Goal: Task Accomplishment & Management: Manage account settings

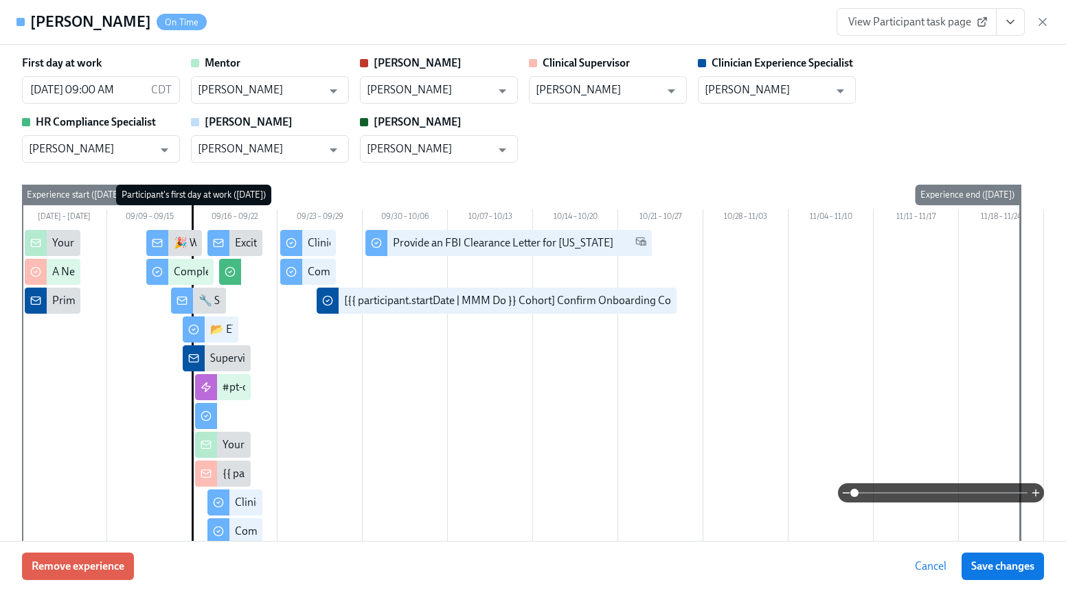
scroll to position [0, 10046]
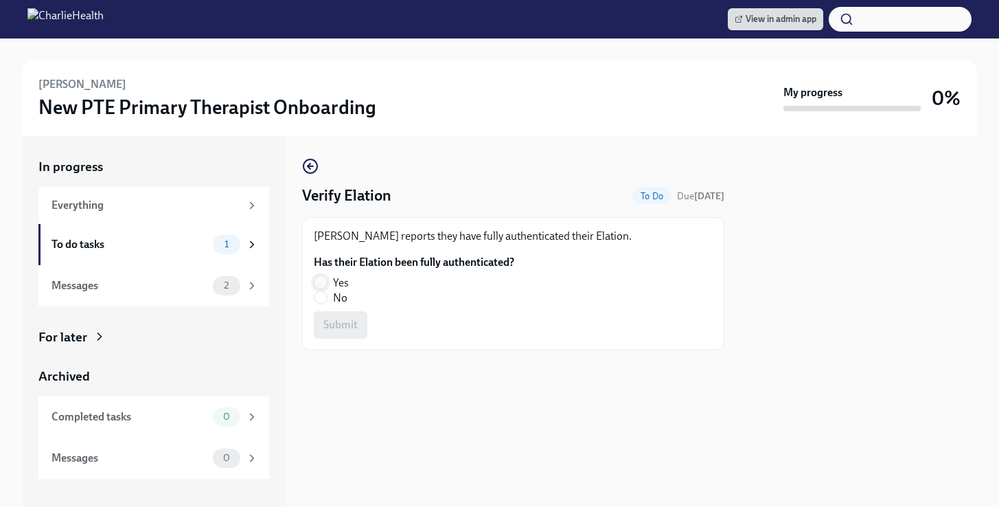
click at [323, 284] on input "Yes" at bounding box center [321, 282] width 12 height 12
radio input "true"
click at [358, 323] on button "Submit" at bounding box center [341, 324] width 54 height 27
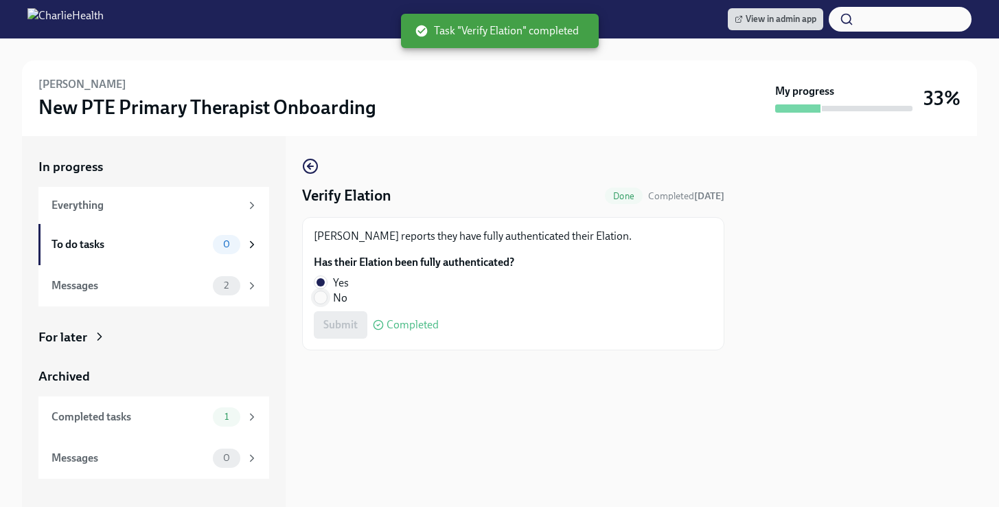
click at [326, 299] on input "No" at bounding box center [321, 297] width 12 height 12
radio input "true"
click at [340, 324] on span "Submit" at bounding box center [340, 325] width 34 height 14
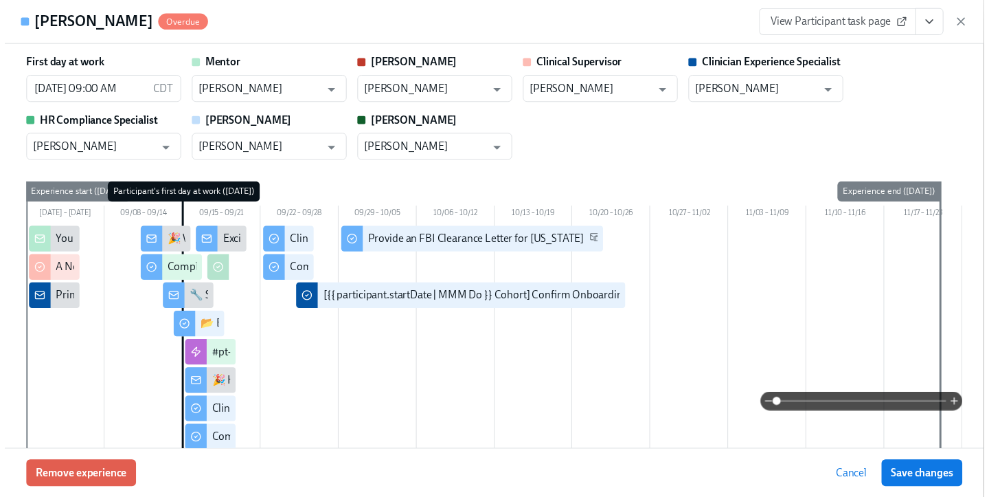
scroll to position [0, 10113]
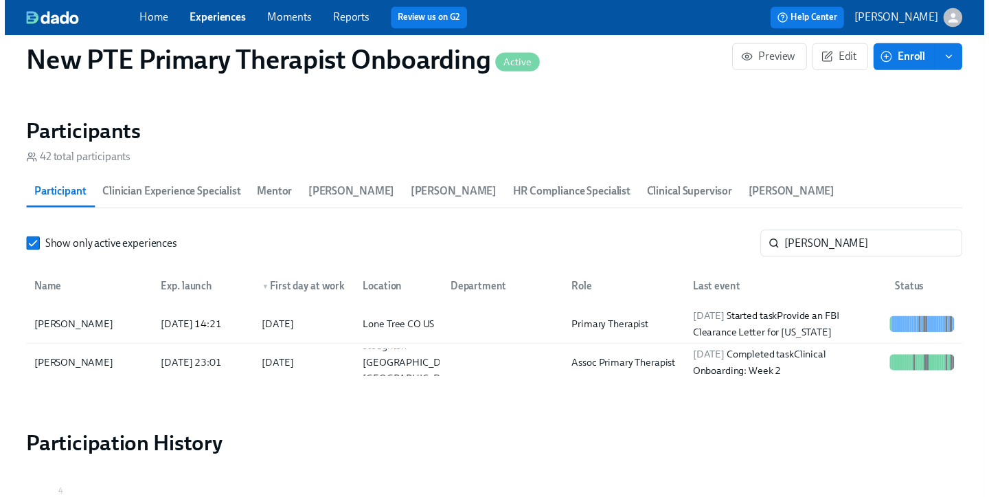
scroll to position [0, 10102]
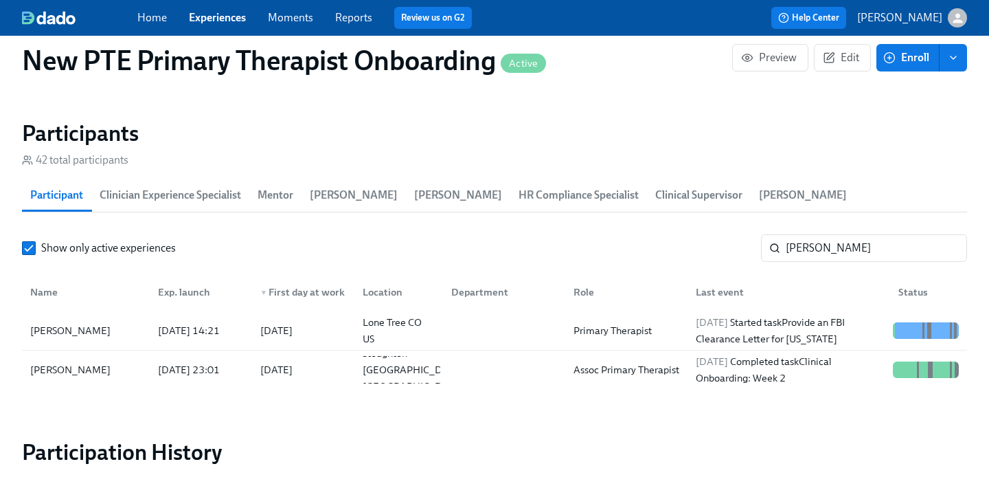
click at [221, 17] on link "Experiences" at bounding box center [217, 17] width 57 height 13
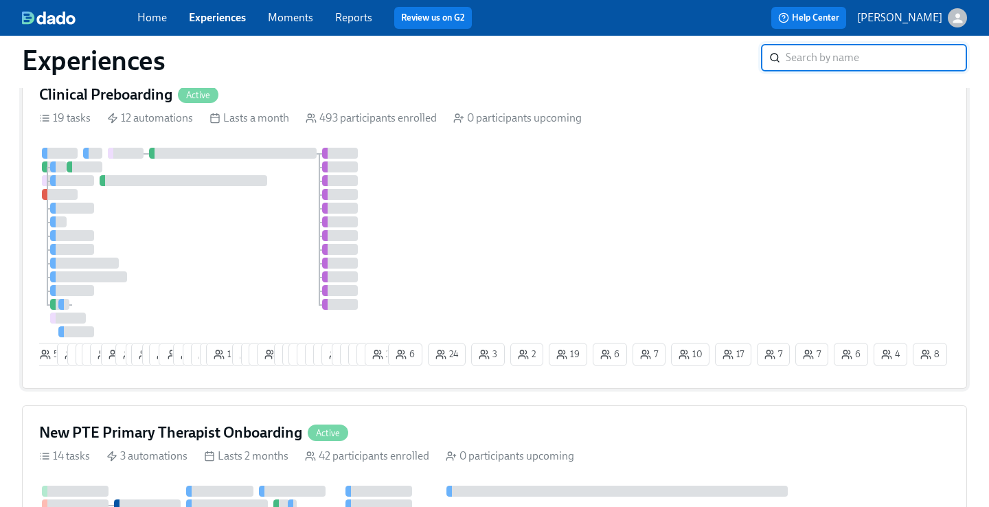
scroll to position [56, 0]
click at [275, 94] on div "Clinical Preboarding Active" at bounding box center [494, 95] width 911 height 21
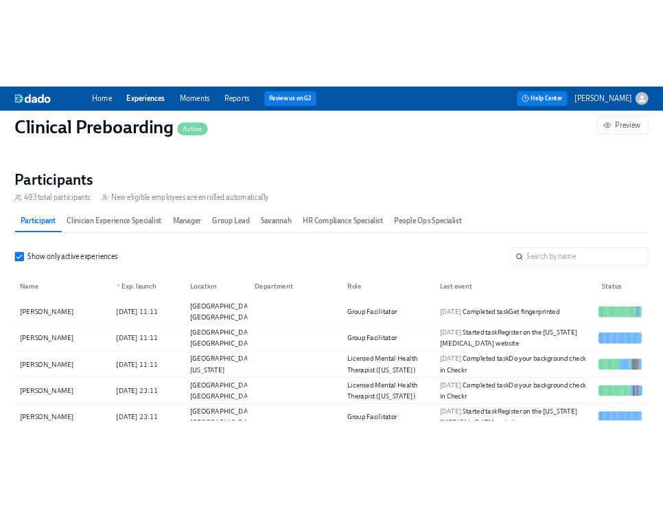
scroll to position [1470, 0]
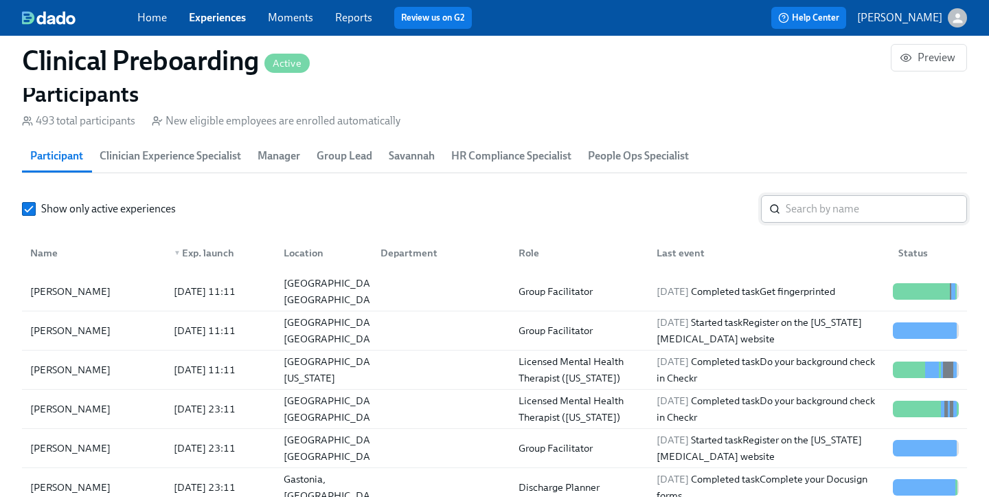
click at [861, 209] on input "search" at bounding box center [876, 208] width 181 height 27
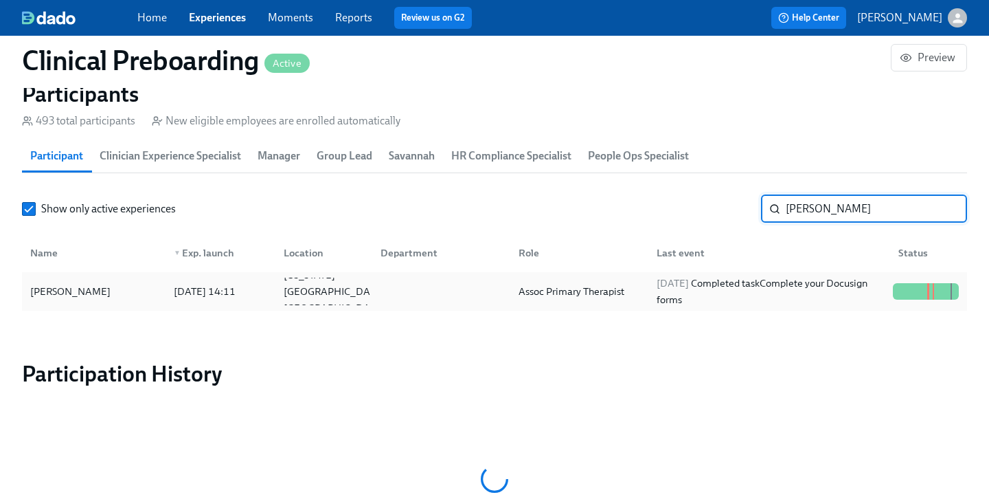
type input "otis"
click at [84, 295] on div "Otis Smith" at bounding box center [94, 290] width 138 height 27
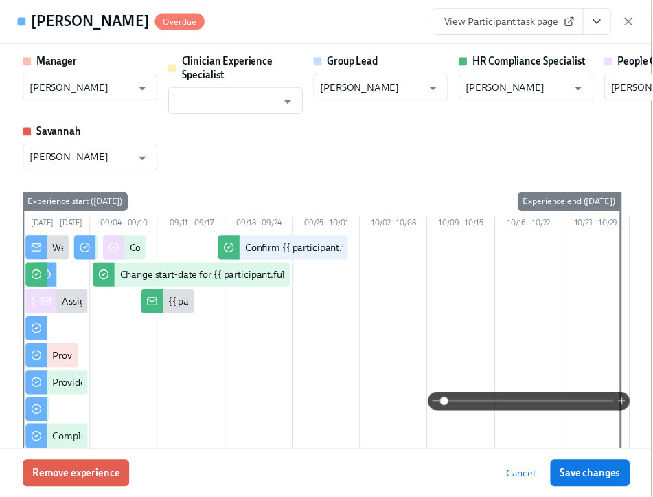
scroll to position [0, 17275]
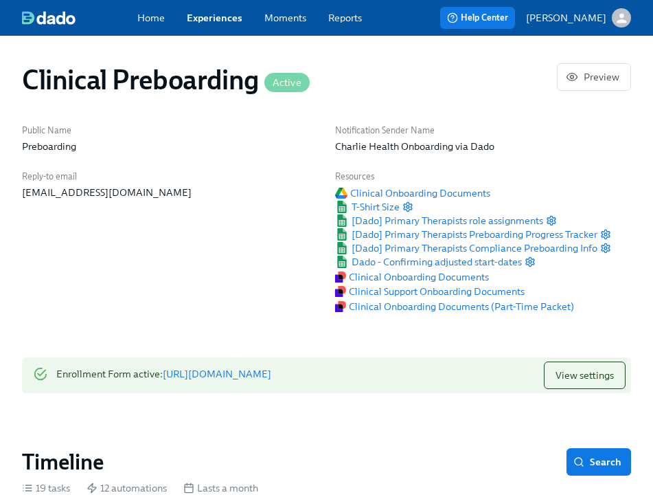
click at [205, 19] on link "Experiences" at bounding box center [215, 18] width 56 height 14
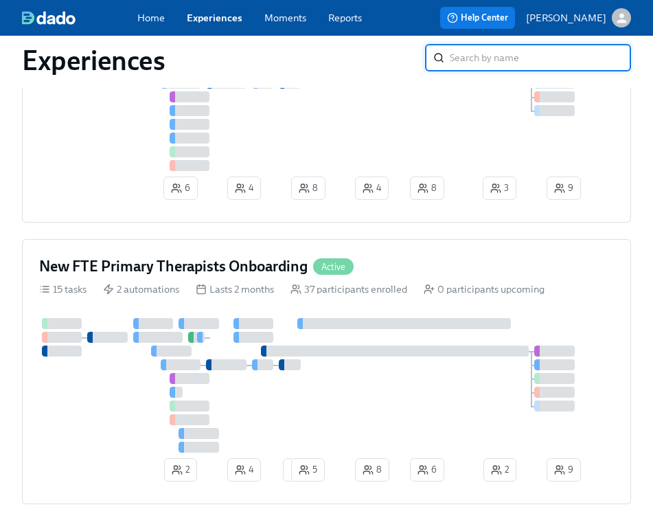
scroll to position [517, 0]
click at [420, 251] on div "New FTE Primary Therapists Onboarding Active 15 tasks 2 automations Lasts 2 mon…" at bounding box center [326, 370] width 609 height 265
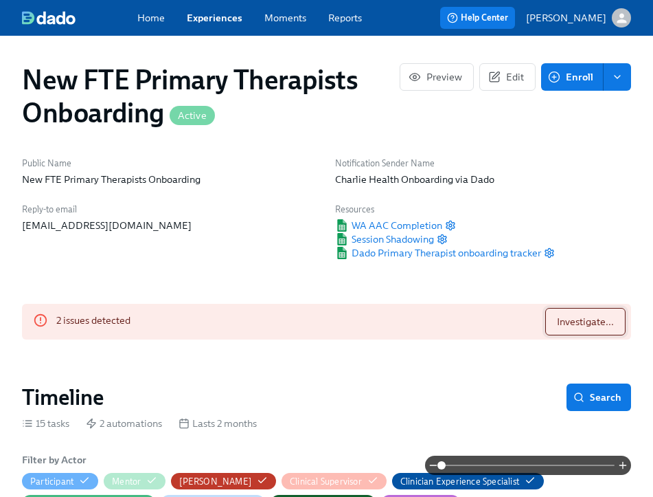
click at [606, 315] on span "Investigate..." at bounding box center [585, 322] width 57 height 14
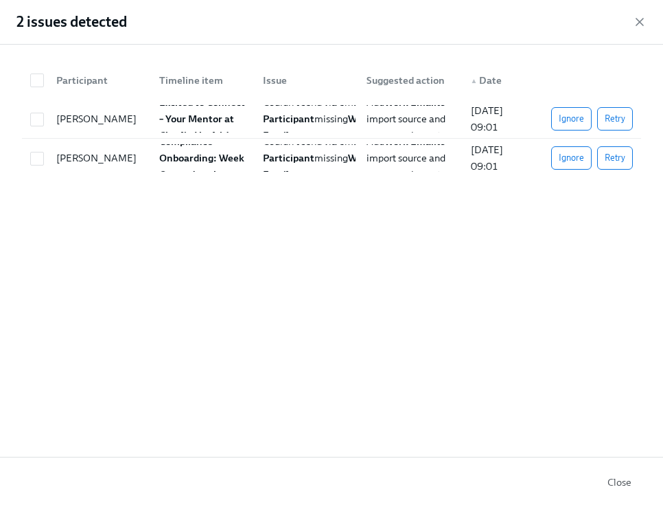
scroll to position [0, 9978]
click at [622, 123] on span "Retry" at bounding box center [615, 119] width 21 height 14
click at [624, 152] on span "Retry" at bounding box center [615, 158] width 21 height 14
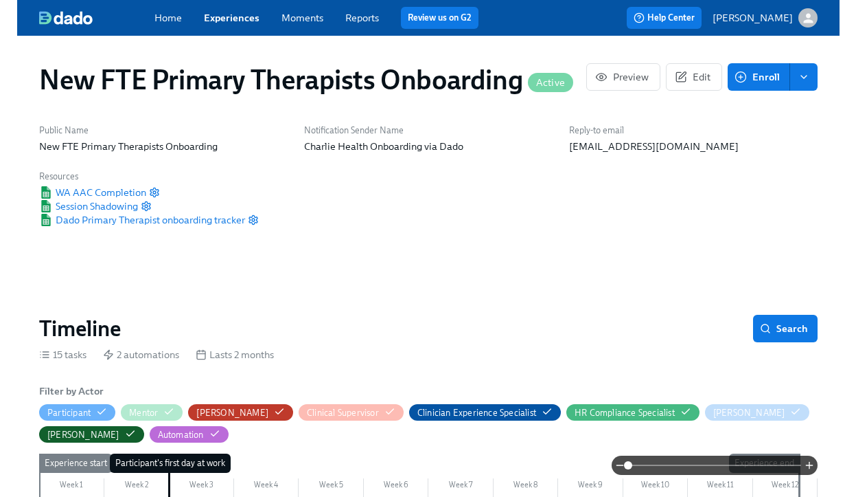
scroll to position [0, 10245]
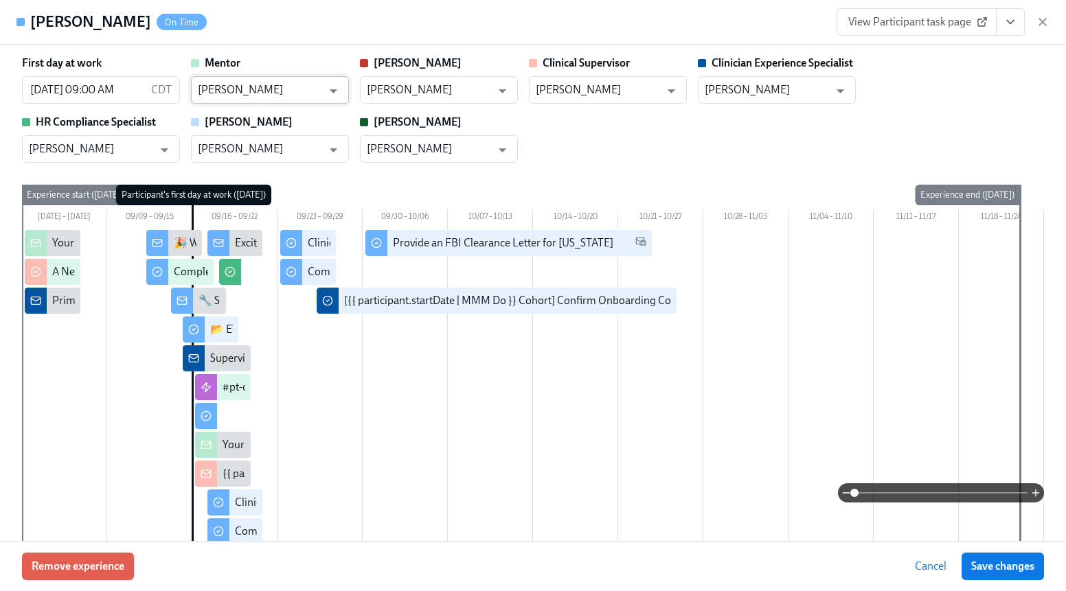
scroll to position [0, 10046]
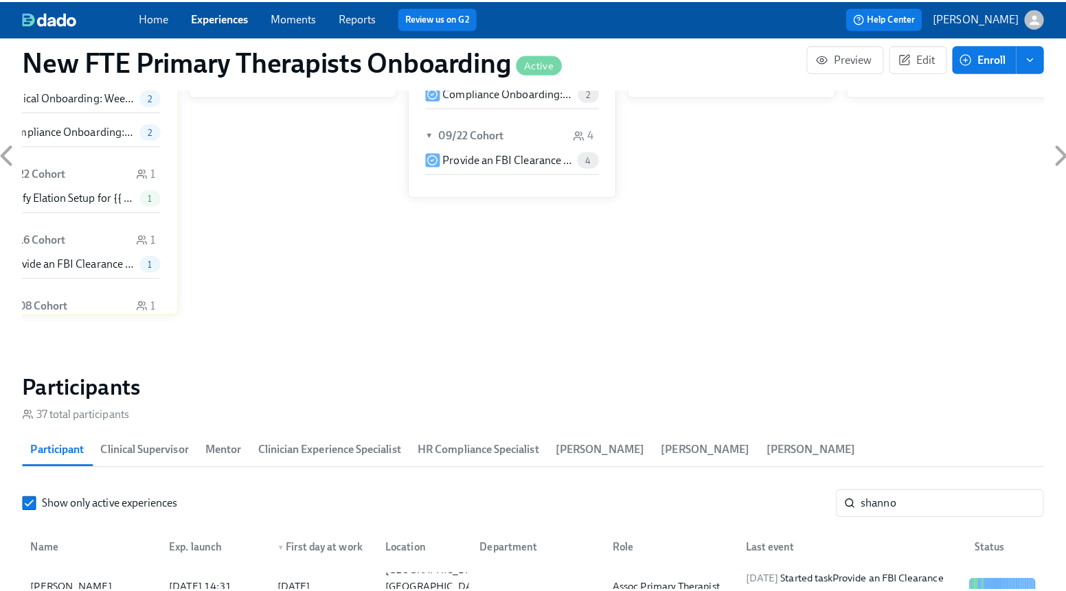
scroll to position [1067, 0]
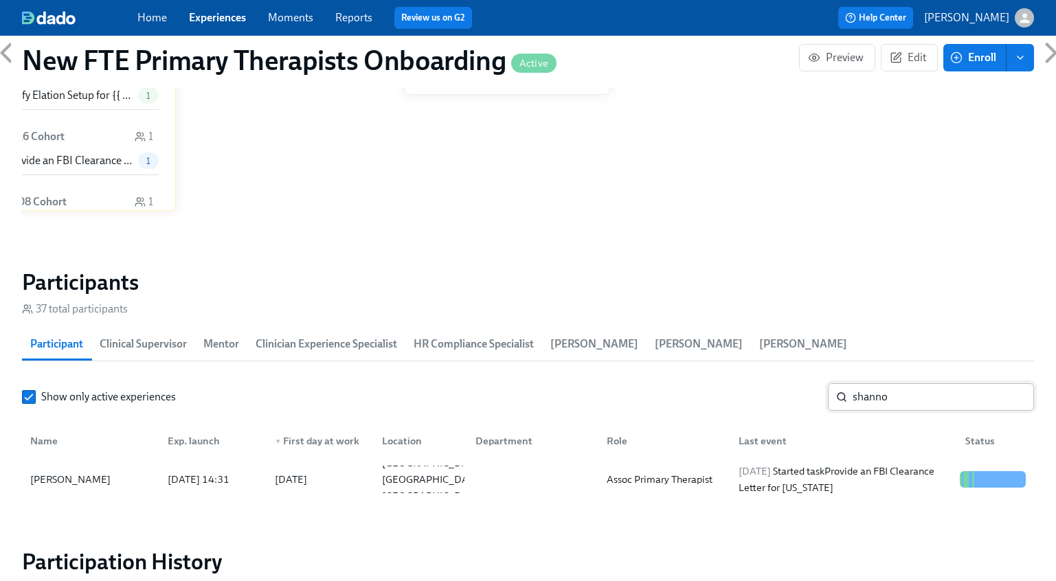
click at [934, 404] on input "shanno" at bounding box center [942, 396] width 181 height 27
type input "s"
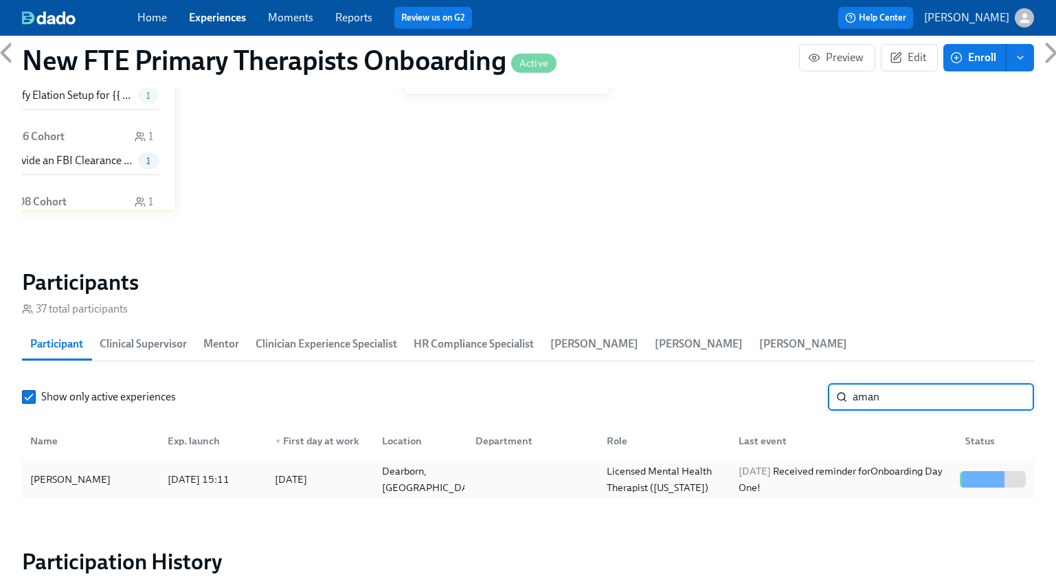
type input "aman"
click at [117, 481] on div "Amani Dobbs" at bounding box center [91, 479] width 132 height 27
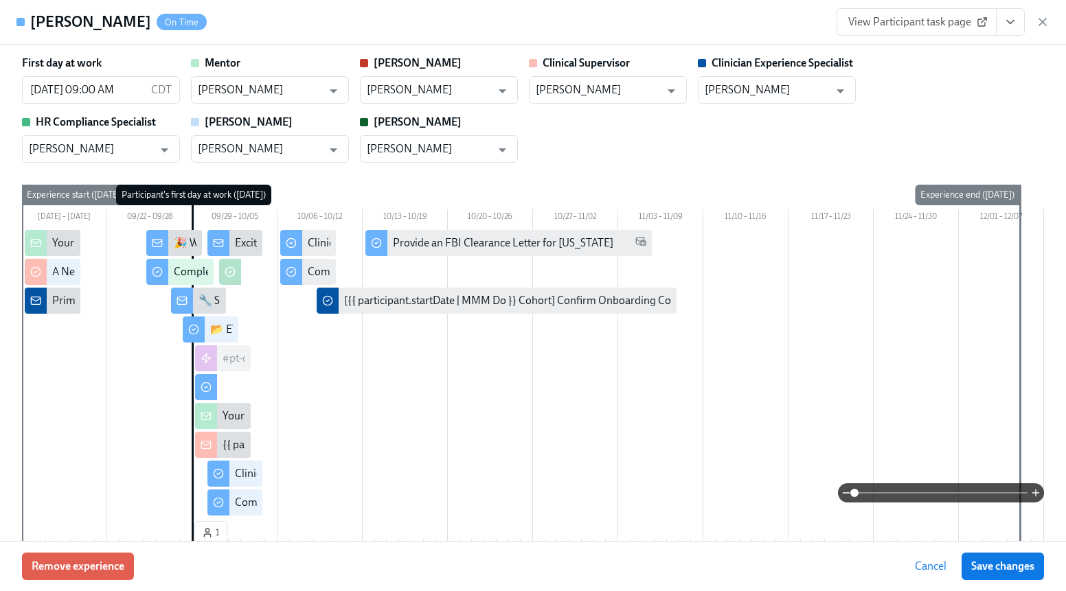
click at [940, 20] on span "View Participant task page" at bounding box center [916, 22] width 137 height 14
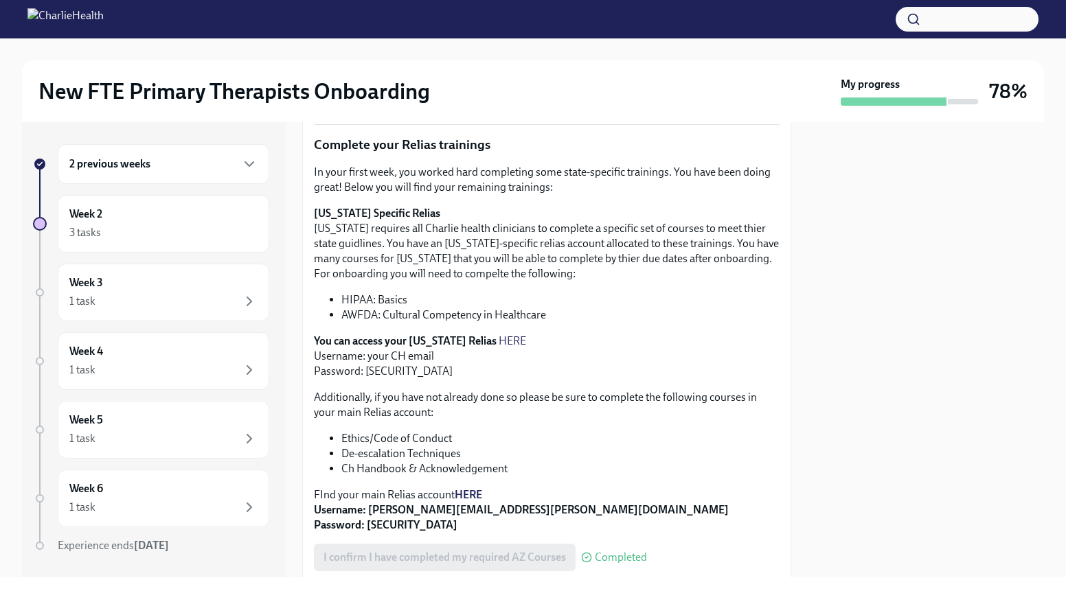
scroll to position [179, 0]
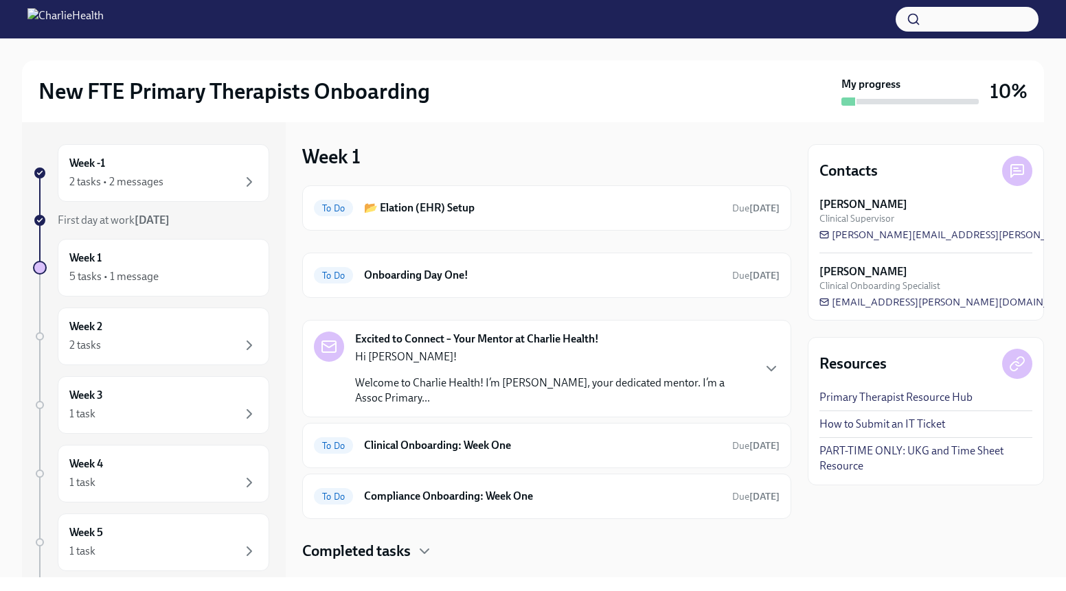
scroll to position [28, 0]
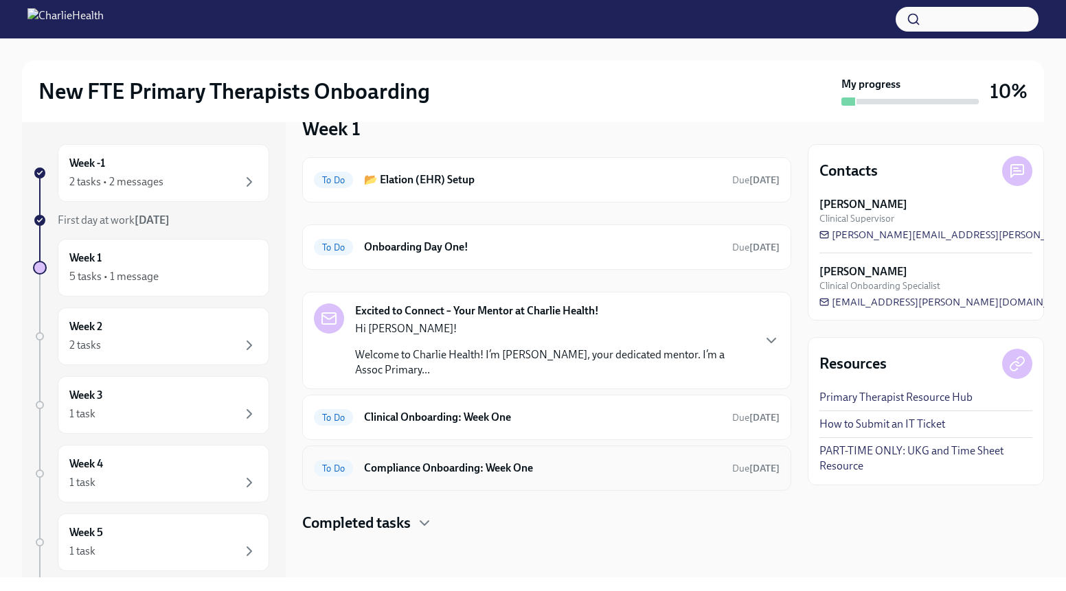
click at [541, 481] on div "To Do Compliance Onboarding: Week One Due [DATE]" at bounding box center [546, 468] width 489 height 45
click at [602, 462] on h6 "Compliance Onboarding: Week One" at bounding box center [542, 468] width 357 height 15
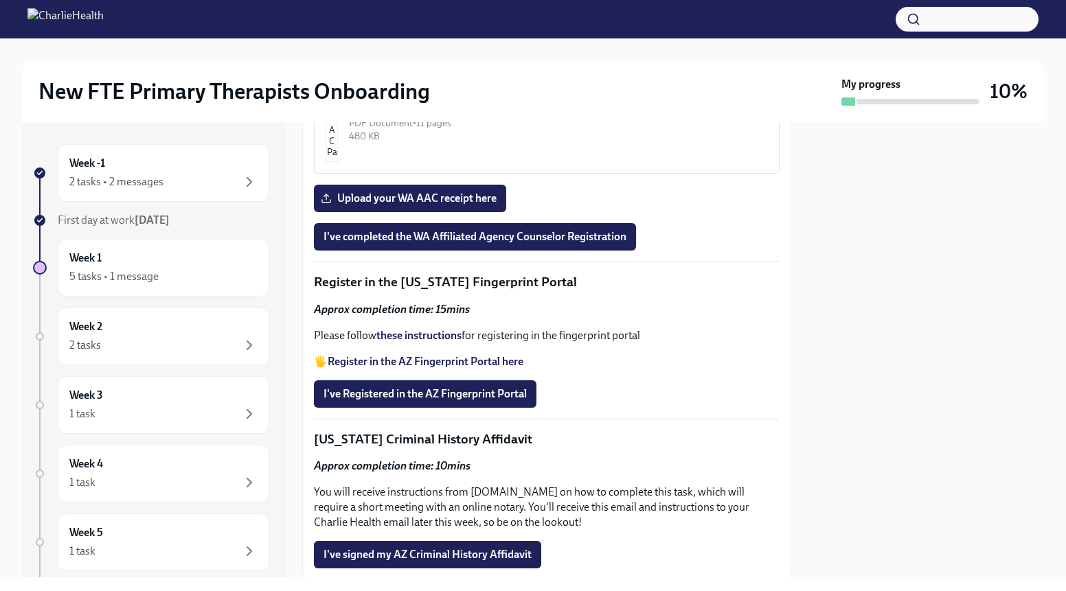
scroll to position [1580, 0]
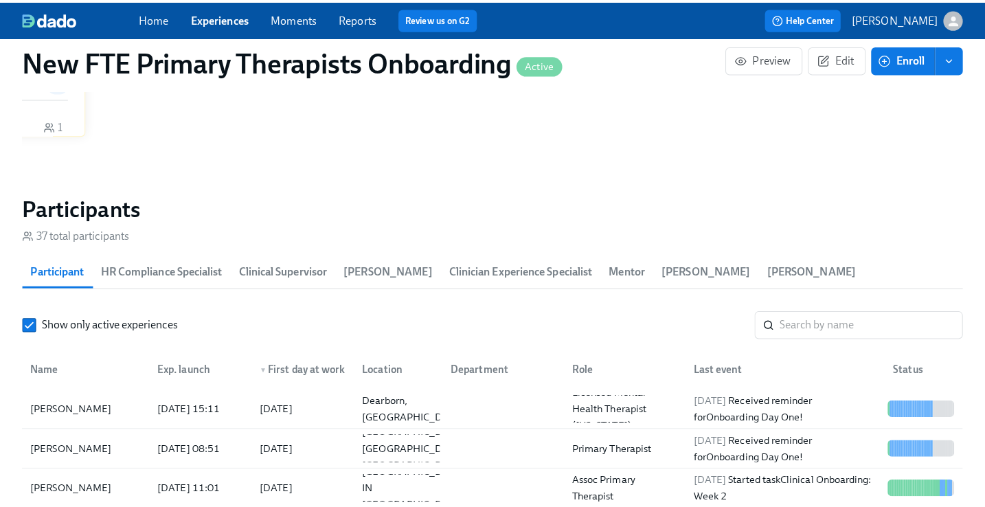
scroll to position [1166, 0]
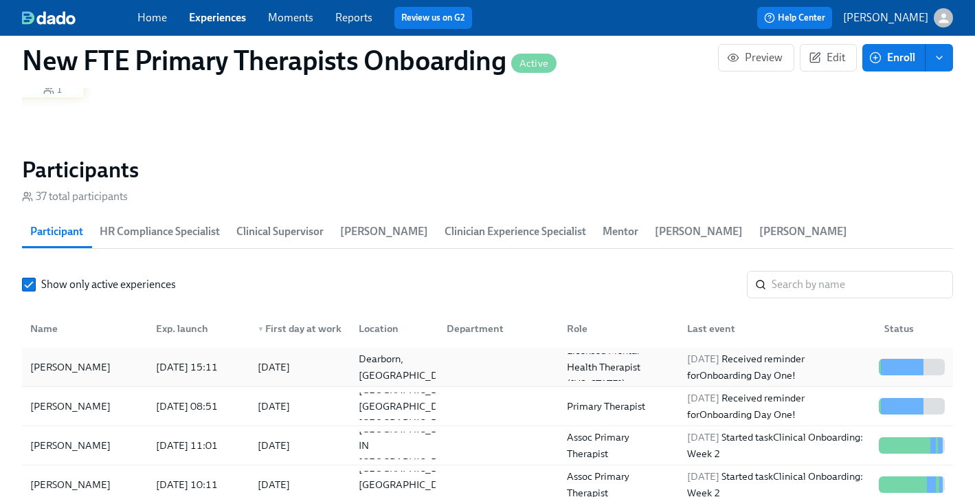
click at [80, 359] on div "Amani Dobbs" at bounding box center [70, 367] width 91 height 16
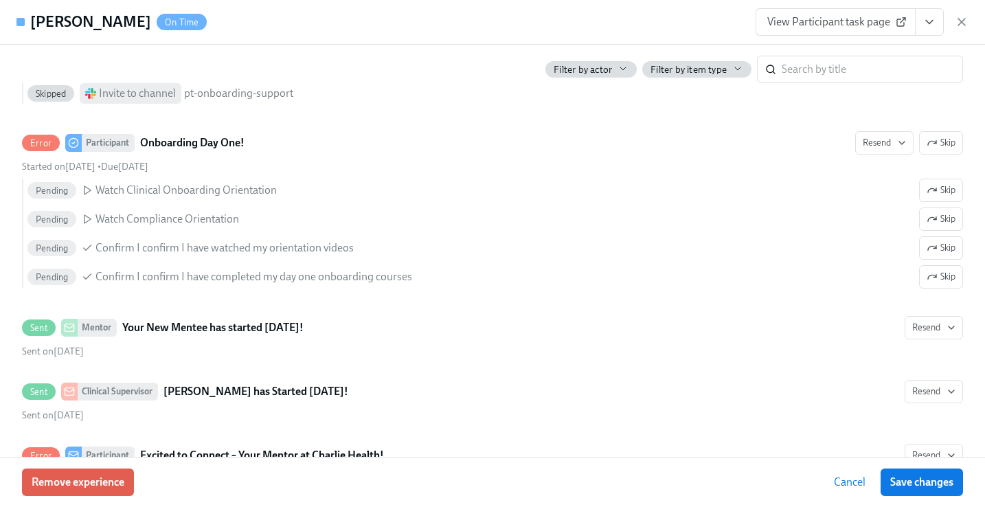
scroll to position [1402, 0]
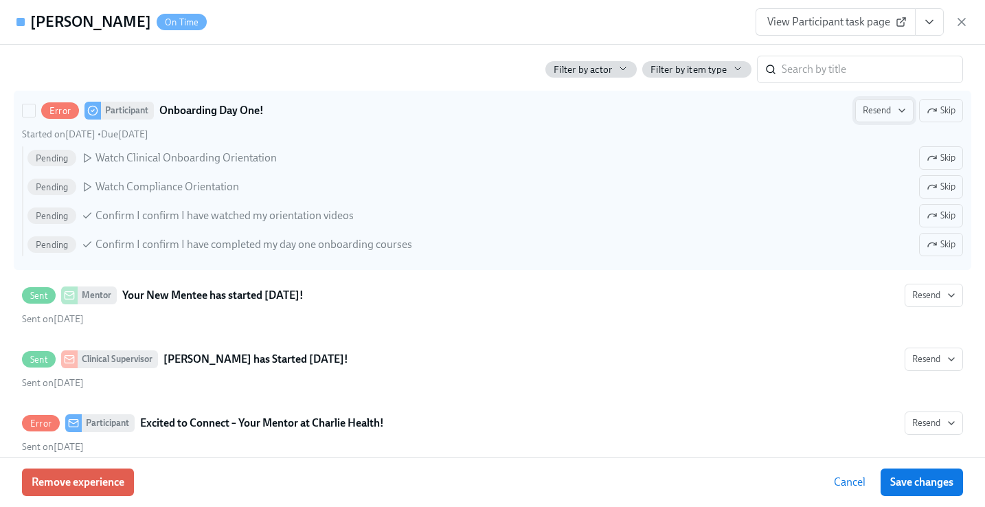
click at [880, 112] on span "Resend" at bounding box center [884, 111] width 43 height 14
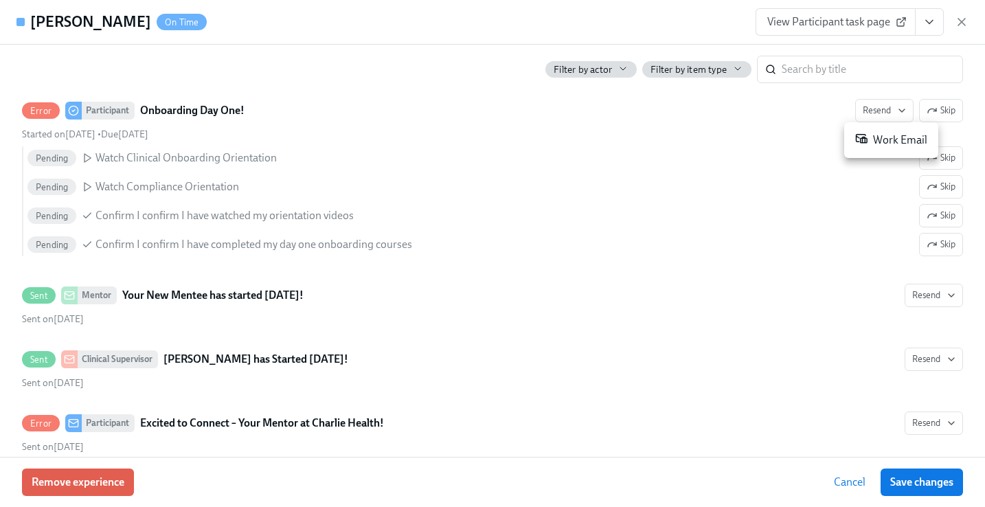
click at [904, 144] on div "Work Email" at bounding box center [891, 140] width 72 height 16
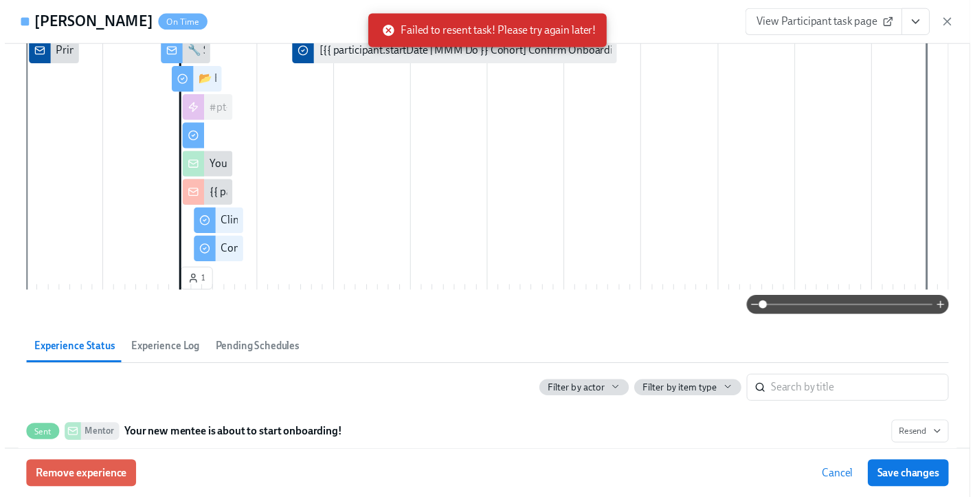
scroll to position [0, 0]
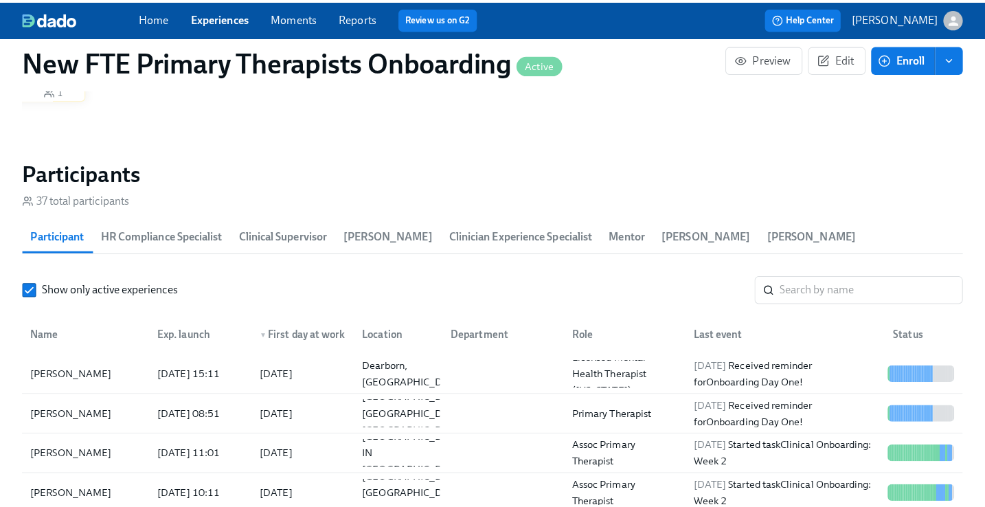
scroll to position [0, 10117]
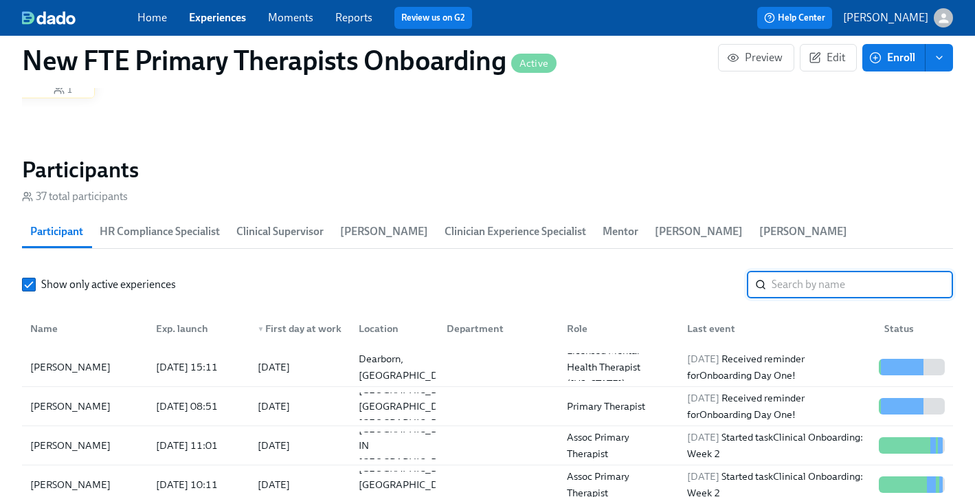
click at [823, 271] on input "search" at bounding box center [861, 284] width 181 height 27
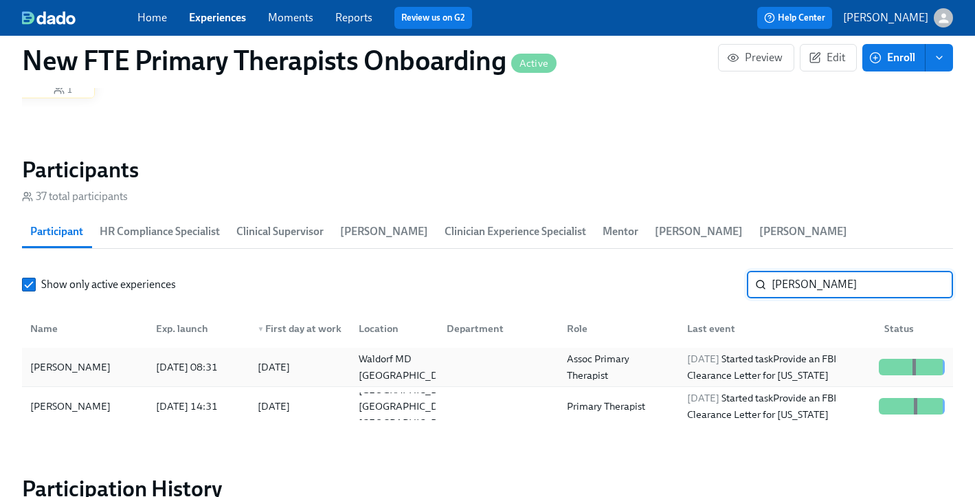
type input "brittany"
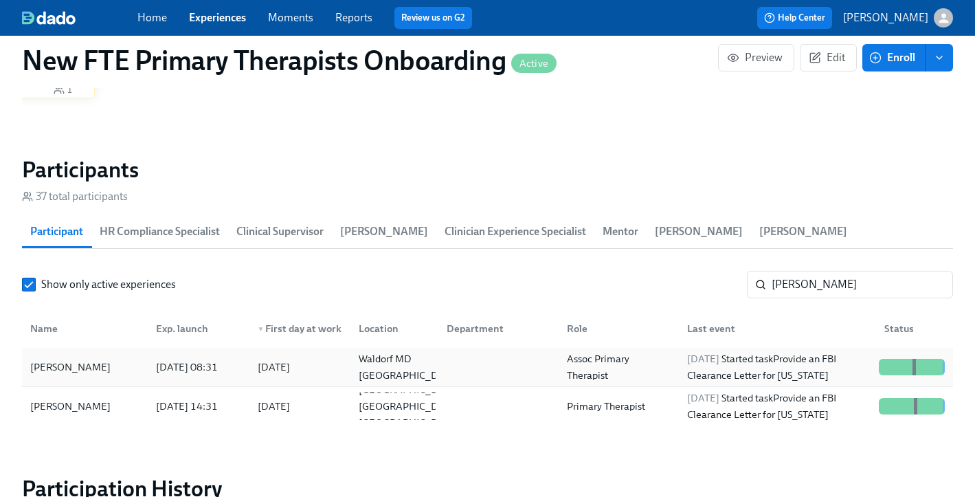
click at [95, 359] on div "[PERSON_NAME]" at bounding box center [70, 367] width 91 height 16
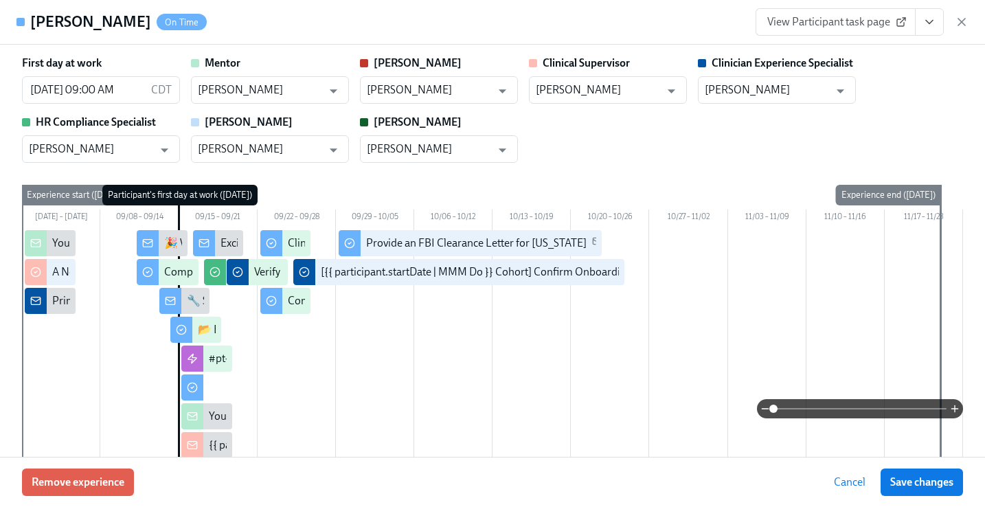
click at [925, 27] on icon "View task page" at bounding box center [929, 22] width 14 height 14
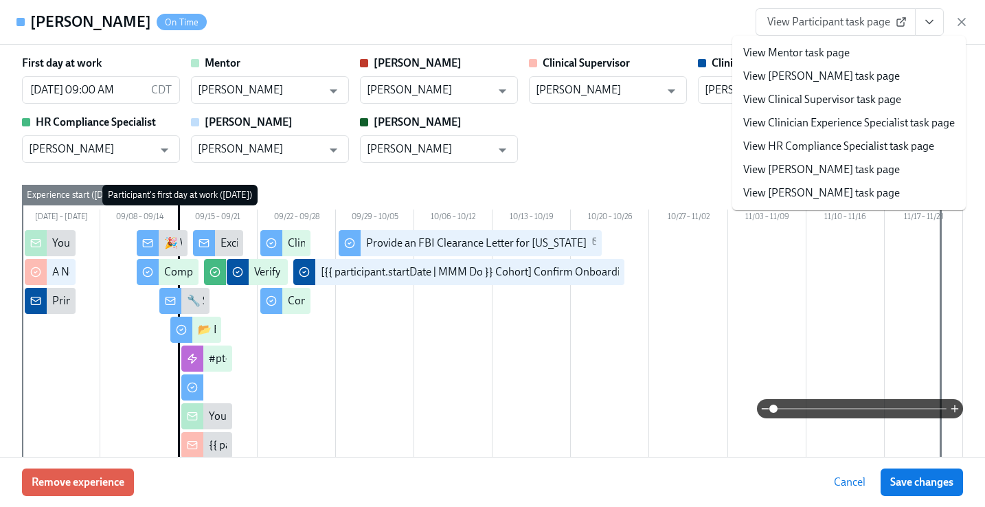
click at [847, 132] on li "View Clinician Experience Specialist task page" at bounding box center [849, 122] width 234 height 23
click at [829, 122] on link "View Clinician Experience Specialist task page" at bounding box center [849, 122] width 212 height 15
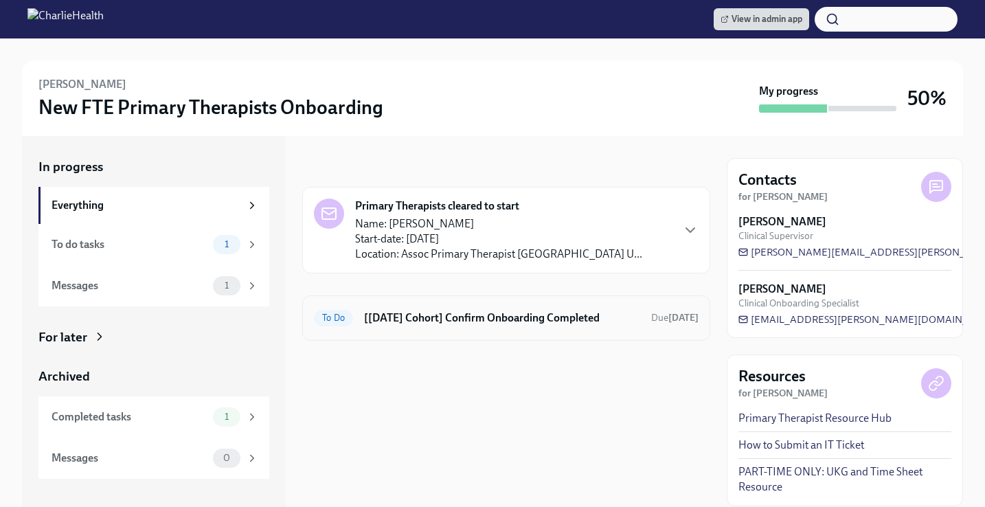
click at [354, 322] on div "To Do [[DATE] Cohort] Confirm Onboarding Completed Due [DATE]" at bounding box center [506, 318] width 385 height 22
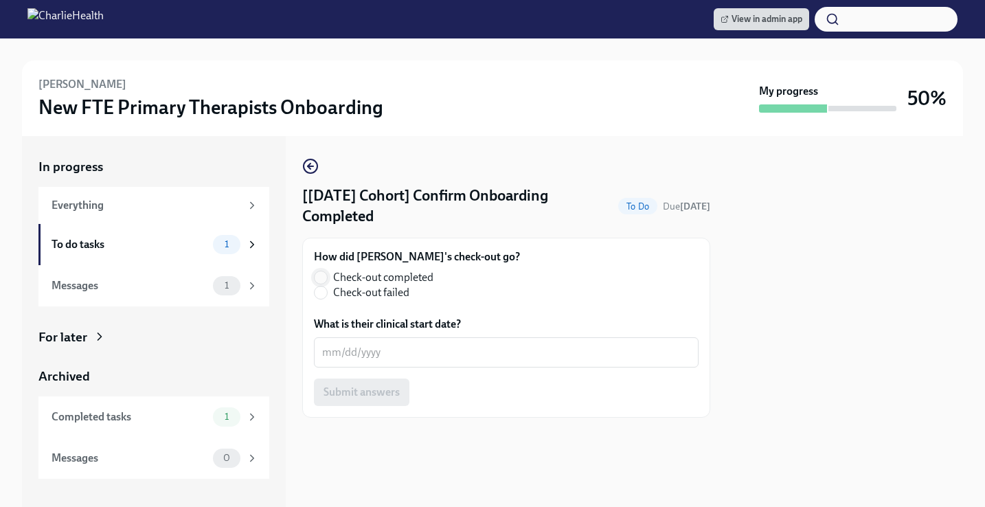
click at [324, 273] on input "Check-out completed" at bounding box center [321, 277] width 12 height 12
radio input "true"
click at [360, 344] on textarea "What is their clinical start date?" at bounding box center [506, 352] width 368 height 16
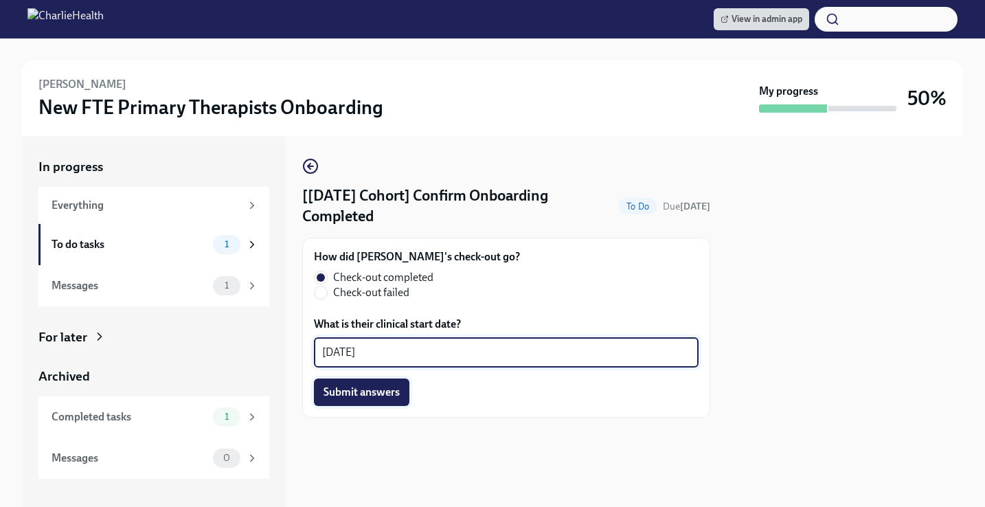
type textarea "[DATE]"
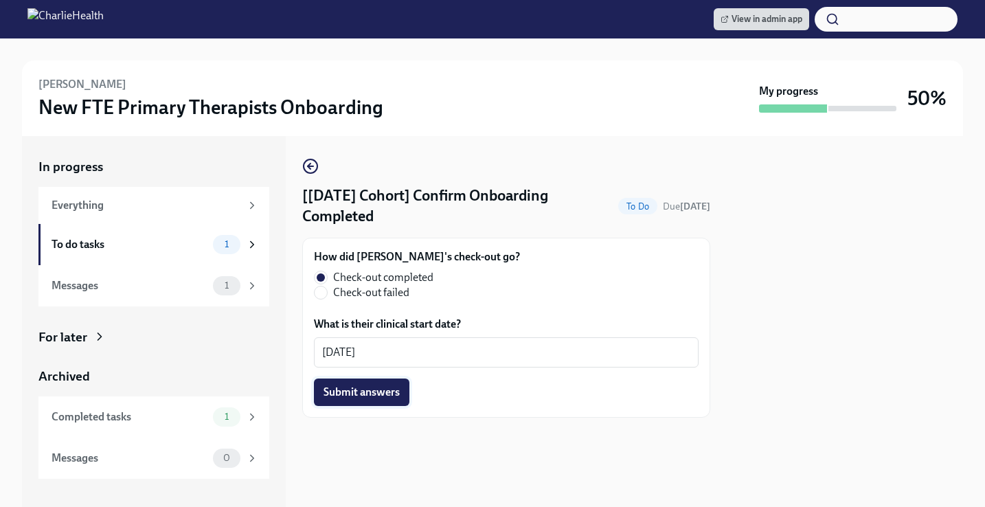
click at [383, 398] on span "Submit answers" at bounding box center [361, 392] width 76 height 14
